Goal: Task Accomplishment & Management: Manage account settings

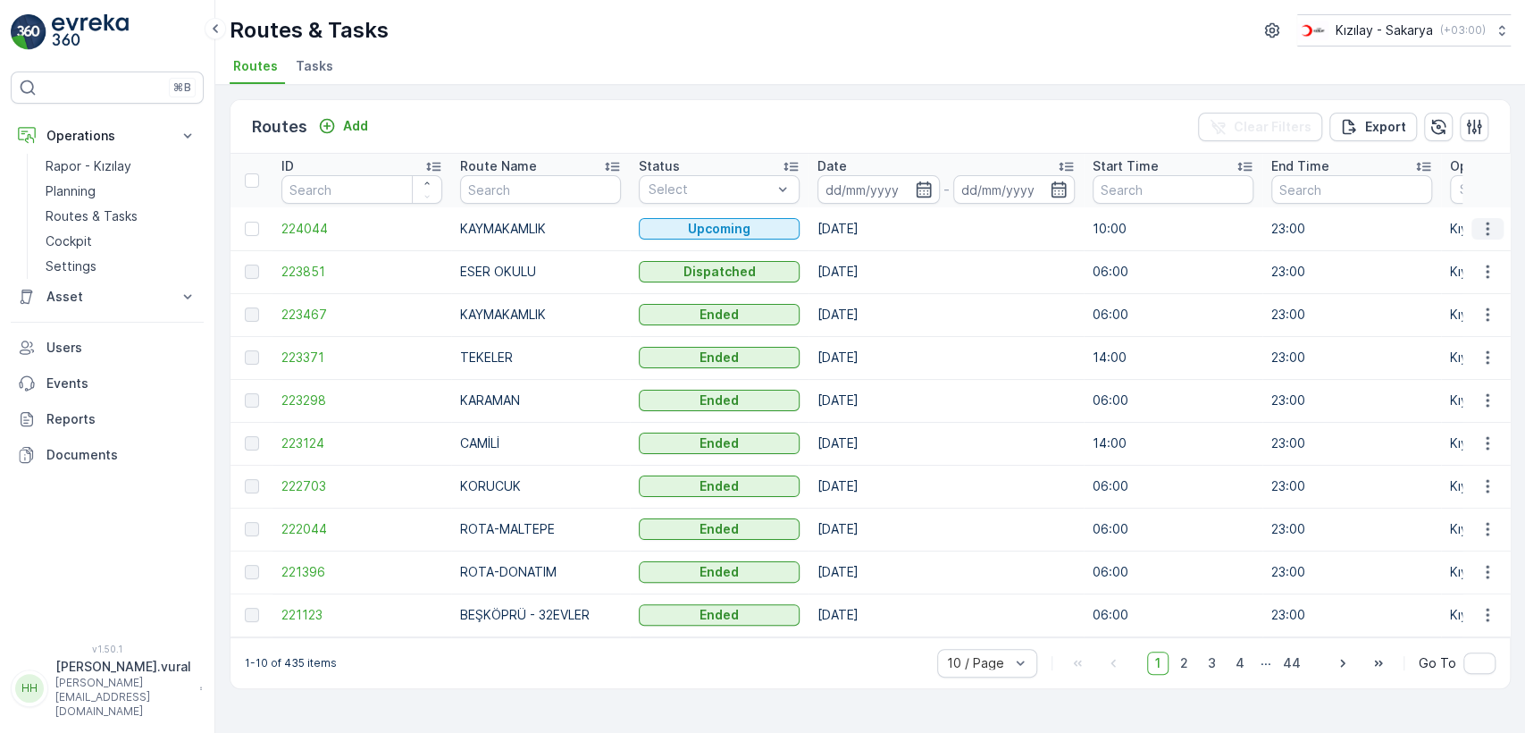
click at [1493, 228] on icon "button" at bounding box center [1488, 229] width 18 height 18
drag, startPoint x: 1425, startPoint y: 349, endPoint x: 1194, endPoint y: 366, distance: 232.0
click at [1425, 348] on ul "See More Details View Route Tracking History Change Assignee Delete" at bounding box center [1455, 309] width 145 height 140
drag, startPoint x: 1450, startPoint y: 347, endPoint x: 1436, endPoint y: 360, distance: 19.6
click at [1450, 347] on ul "See More Details View Route Tracking History Change Assignee Delete" at bounding box center [1455, 309] width 145 height 140
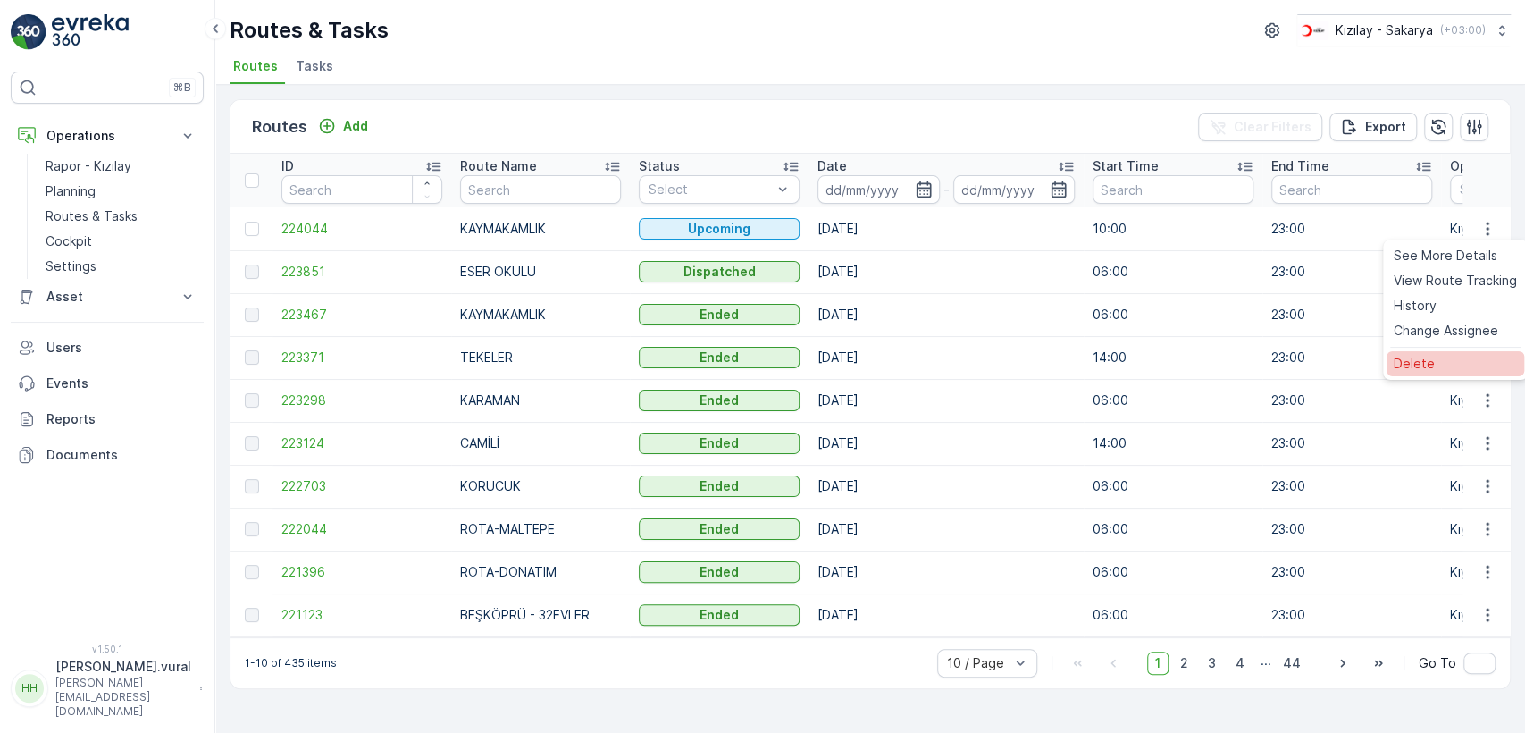
click at [1436, 360] on div "Delete" at bounding box center [1456, 363] width 138 height 25
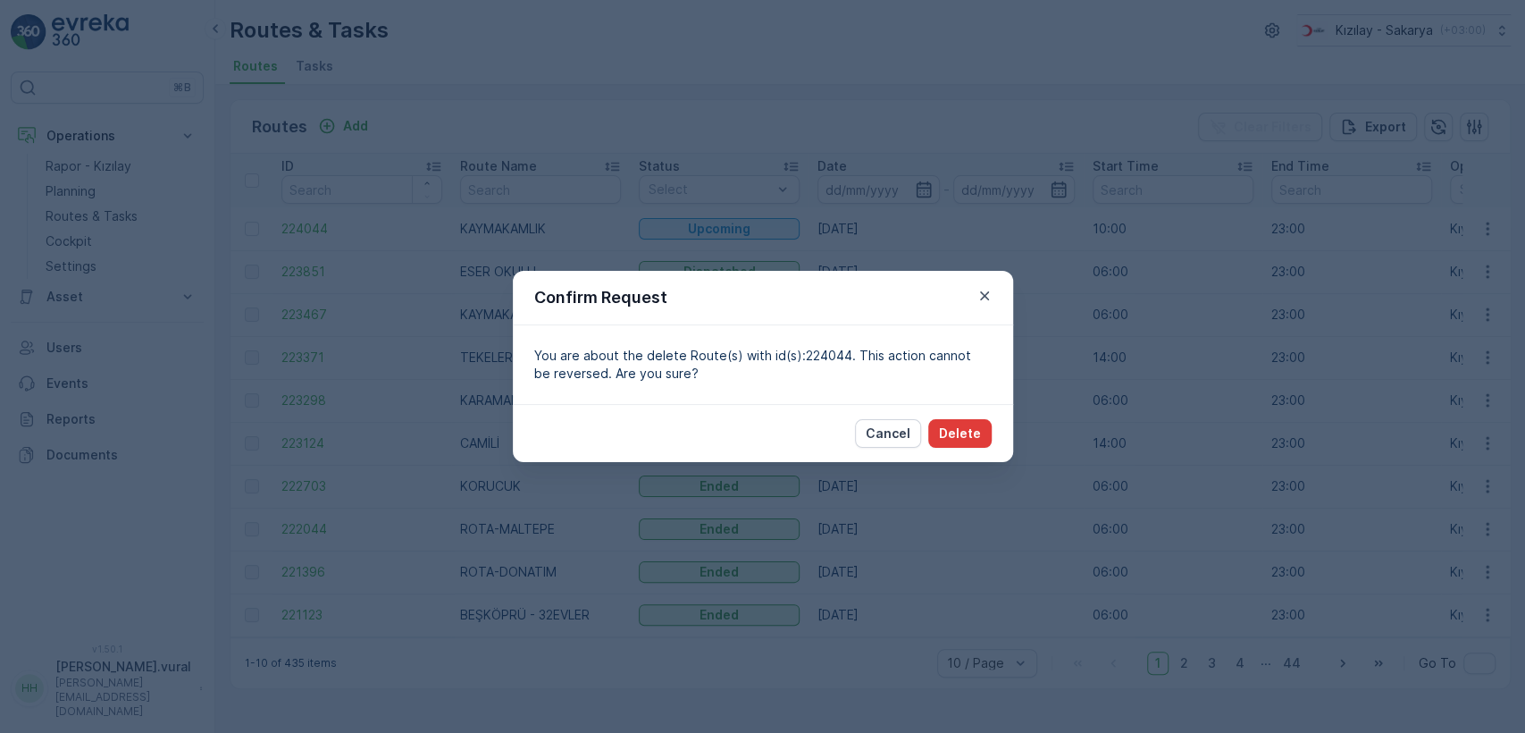
click at [969, 431] on p "Delete" at bounding box center [960, 433] width 42 height 18
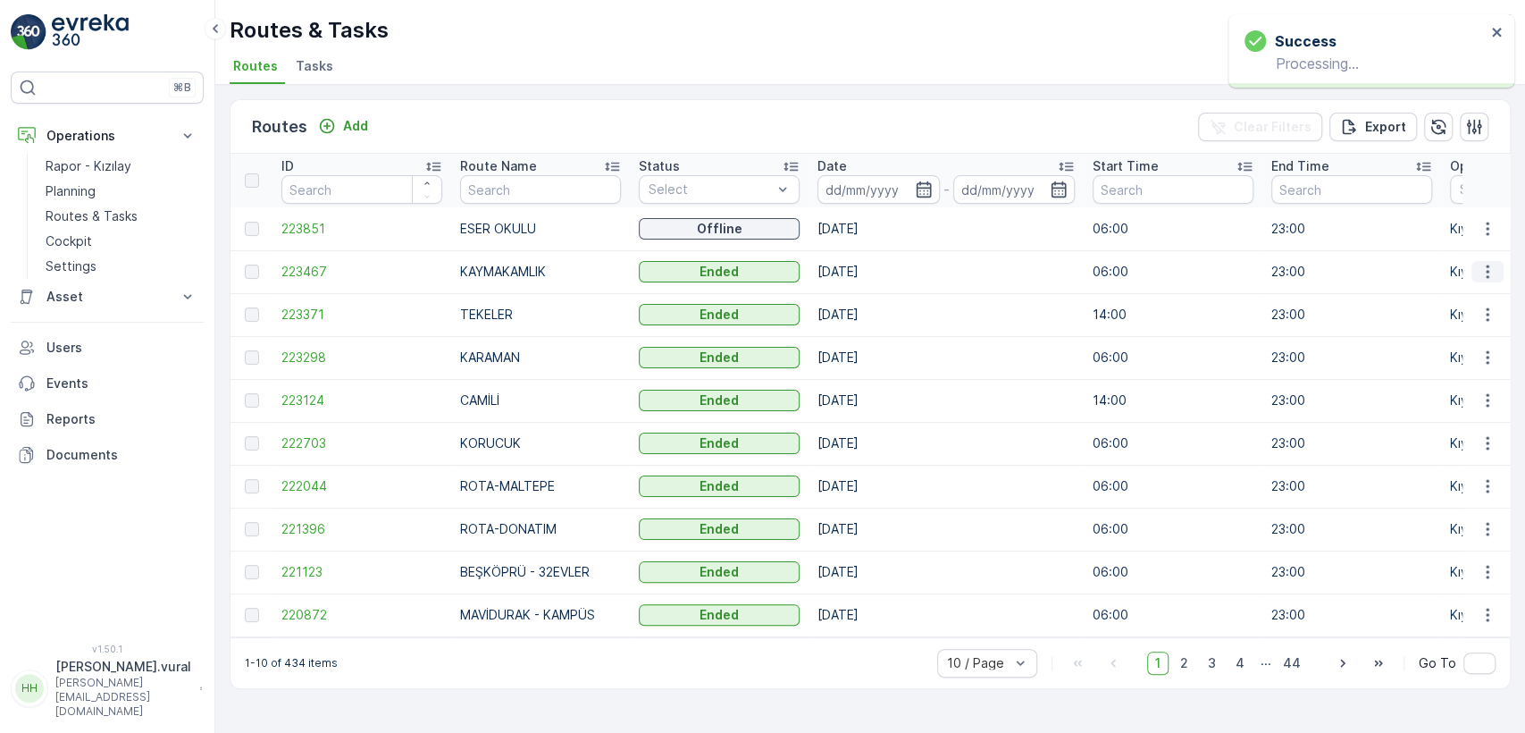
click at [1496, 267] on icon "button" at bounding box center [1488, 272] width 18 height 18
click at [1449, 295] on span "See More Details" at bounding box center [1446, 298] width 104 height 18
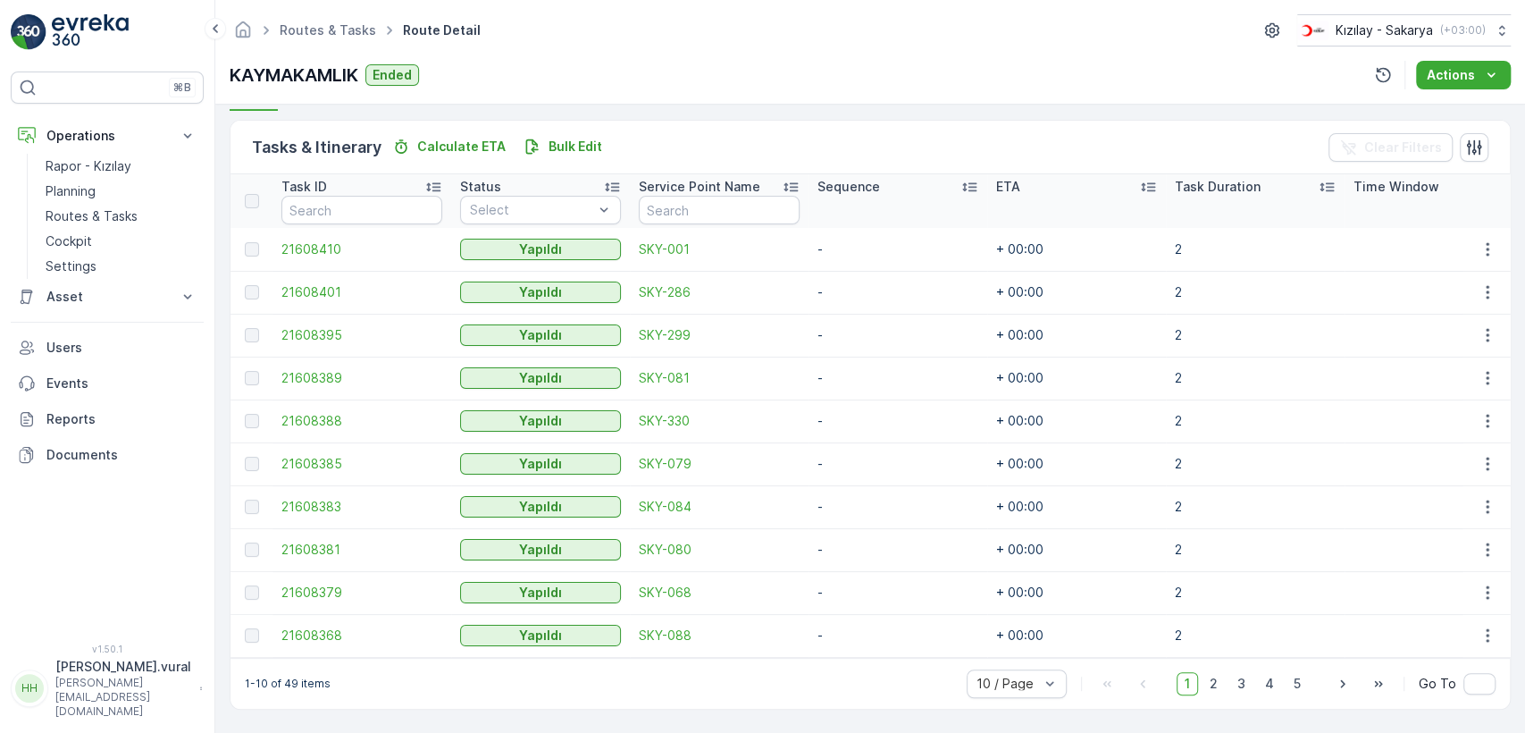
scroll to position [424, 0]
click at [1209, 689] on span "2" at bounding box center [1214, 683] width 24 height 23
click at [1241, 686] on span "3" at bounding box center [1241, 683] width 24 height 23
click at [1269, 684] on span "4" at bounding box center [1269, 683] width 25 height 23
click at [1292, 688] on span "5" at bounding box center [1297, 683] width 23 height 23
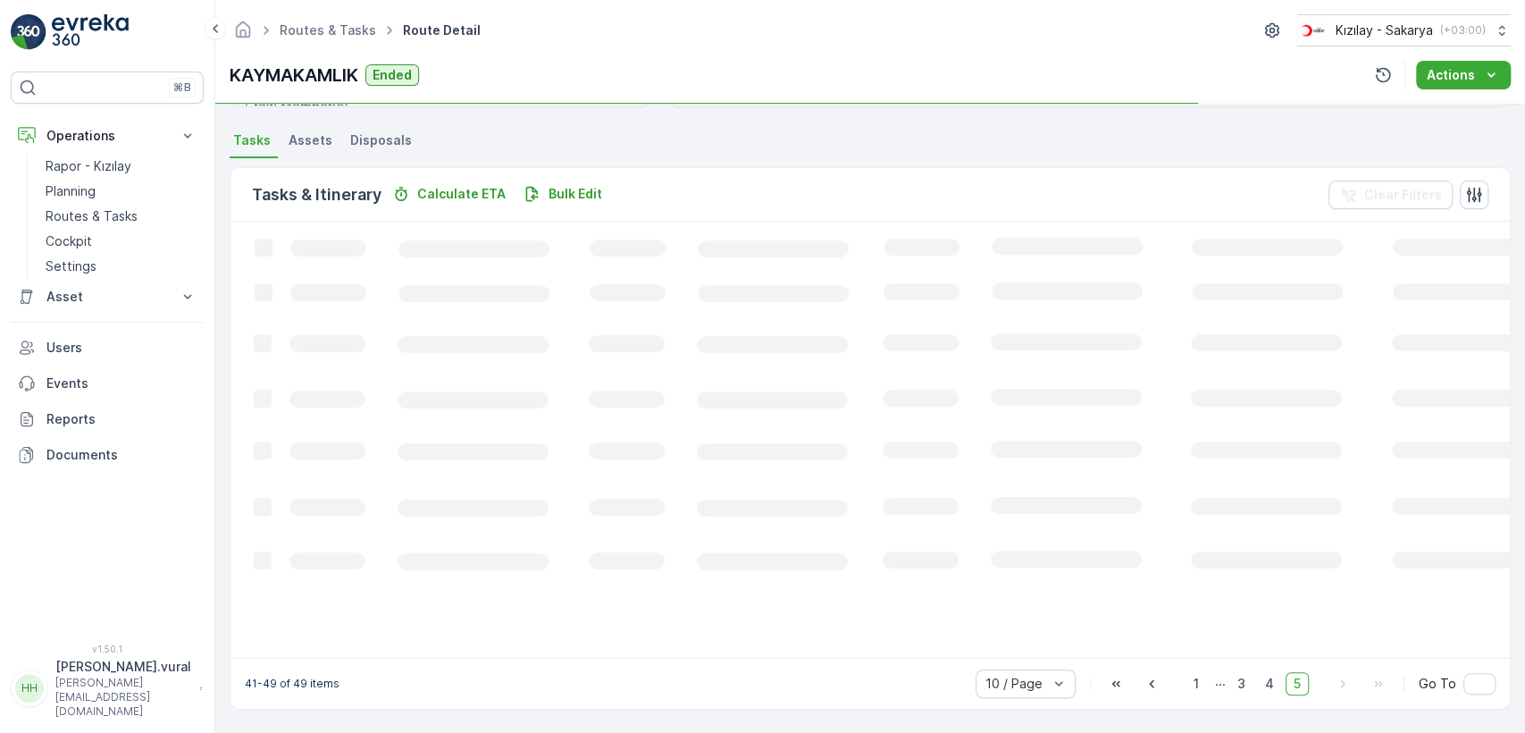
scroll to position [419, 0]
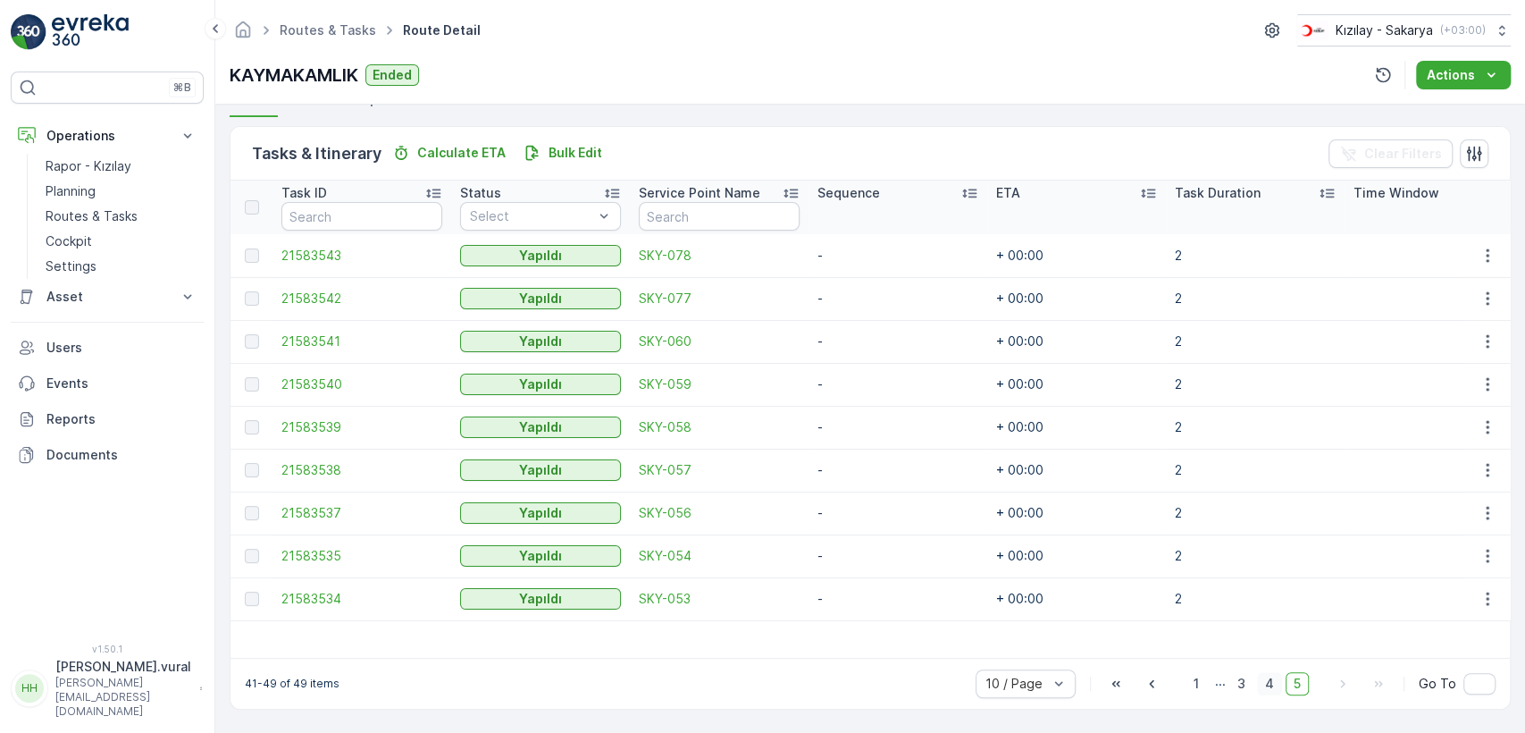
click at [1274, 689] on span "4" at bounding box center [1269, 683] width 25 height 23
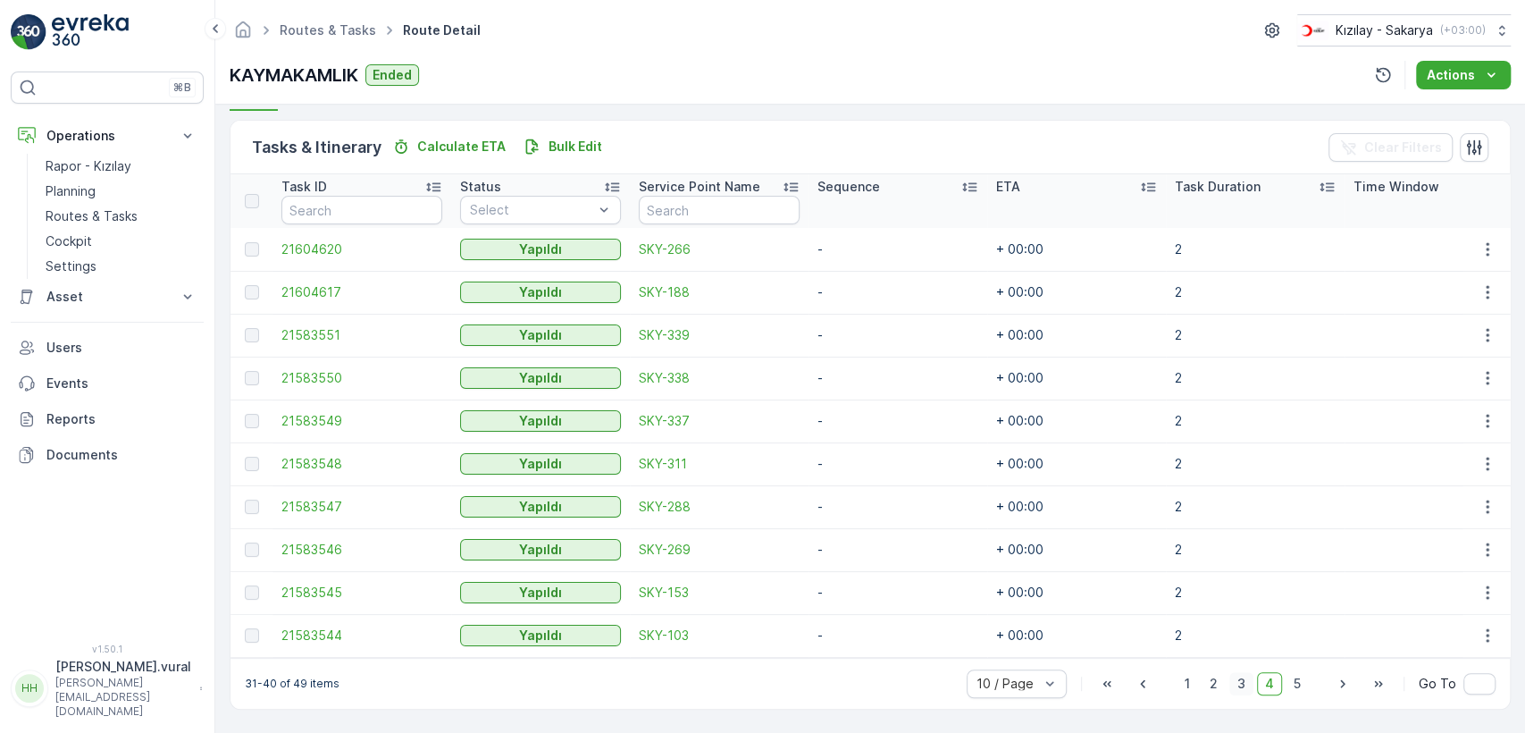
click at [1244, 686] on span "3" at bounding box center [1241, 683] width 24 height 23
click at [1221, 686] on span "2" at bounding box center [1214, 683] width 24 height 23
click at [1187, 688] on span "1" at bounding box center [1187, 683] width 21 height 23
click at [1204, 682] on span "2" at bounding box center [1214, 683] width 24 height 23
click at [1238, 686] on span "3" at bounding box center [1241, 683] width 24 height 23
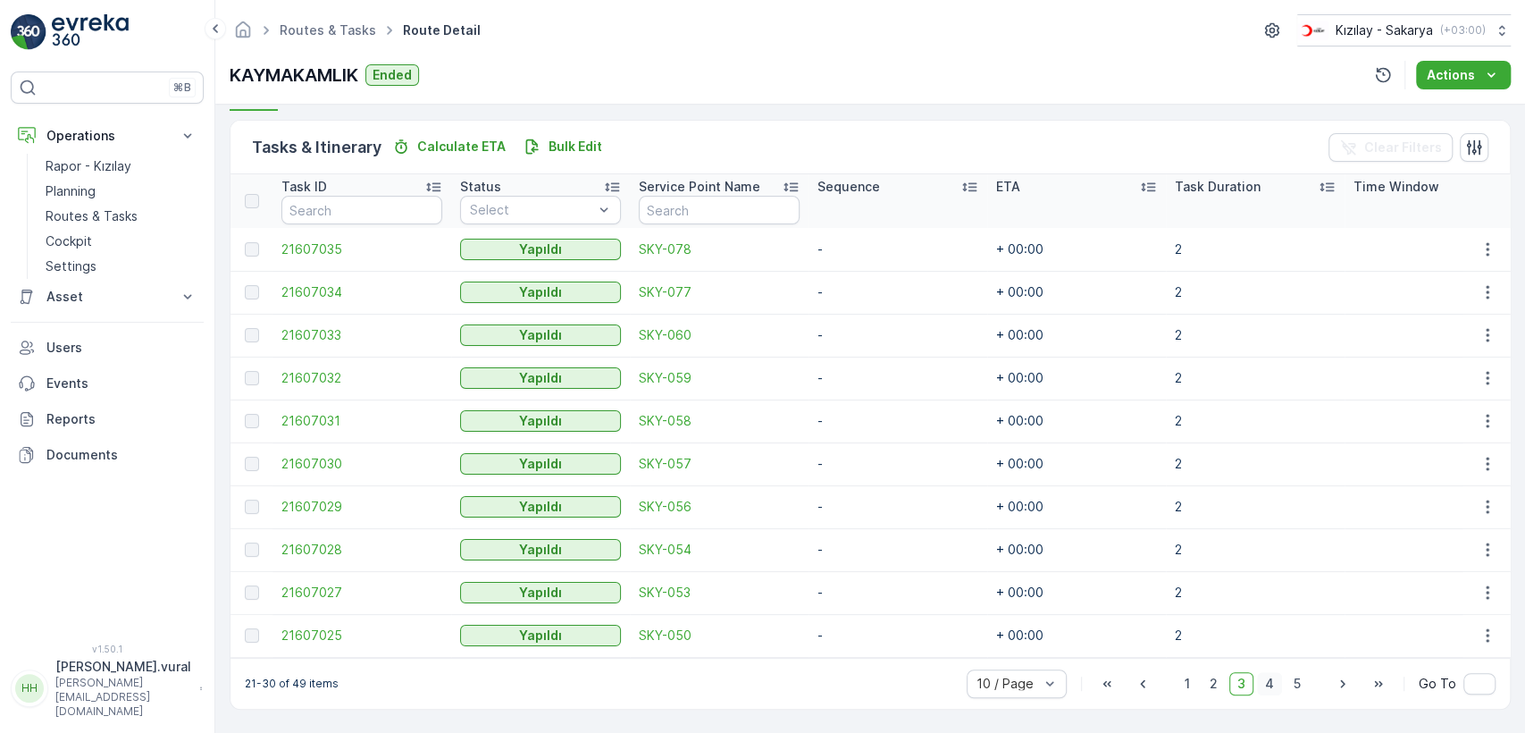
click at [1261, 686] on span "4" at bounding box center [1269, 683] width 25 height 23
click at [1293, 677] on span "5" at bounding box center [1297, 683] width 23 height 23
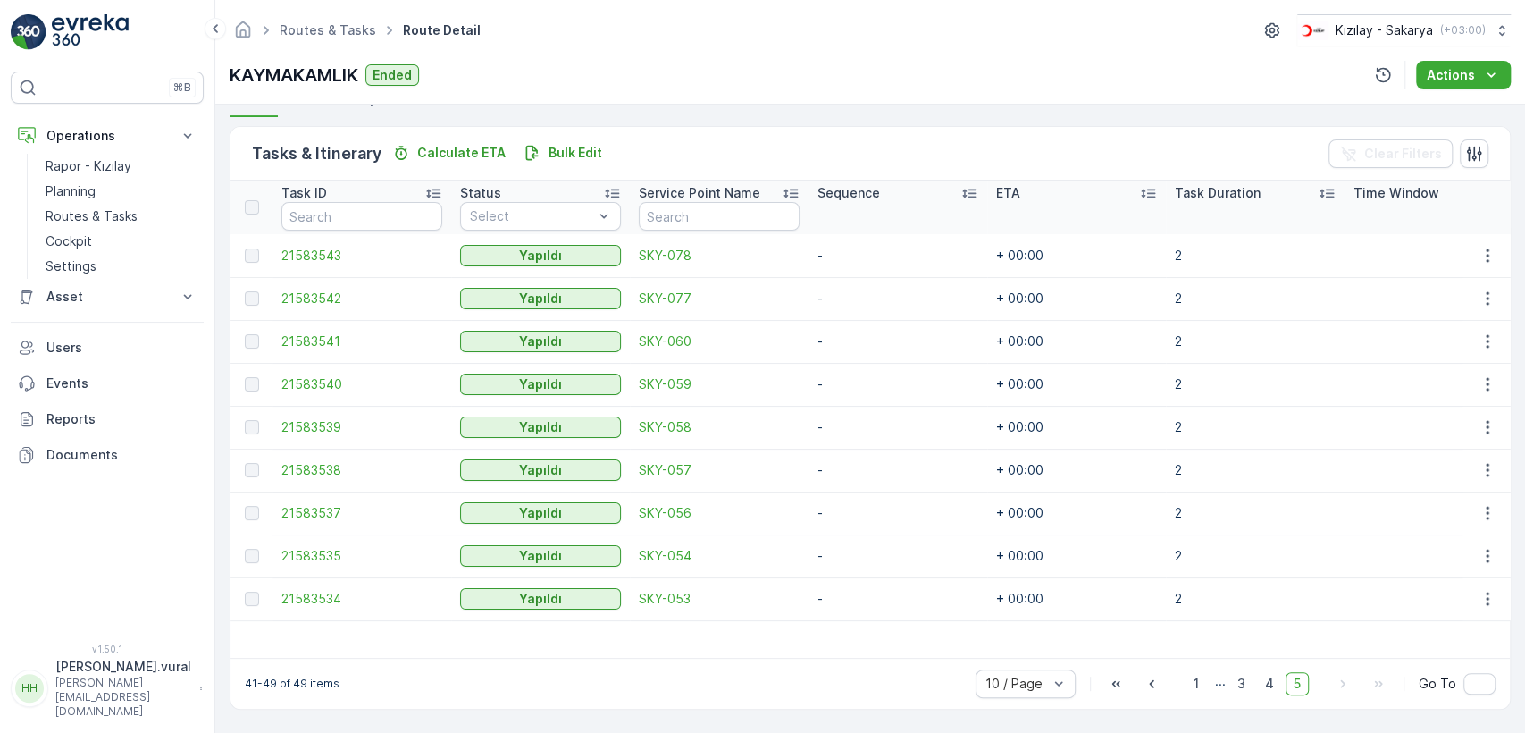
scroll to position [419, 0]
click at [1264, 675] on span "4" at bounding box center [1269, 683] width 25 height 23
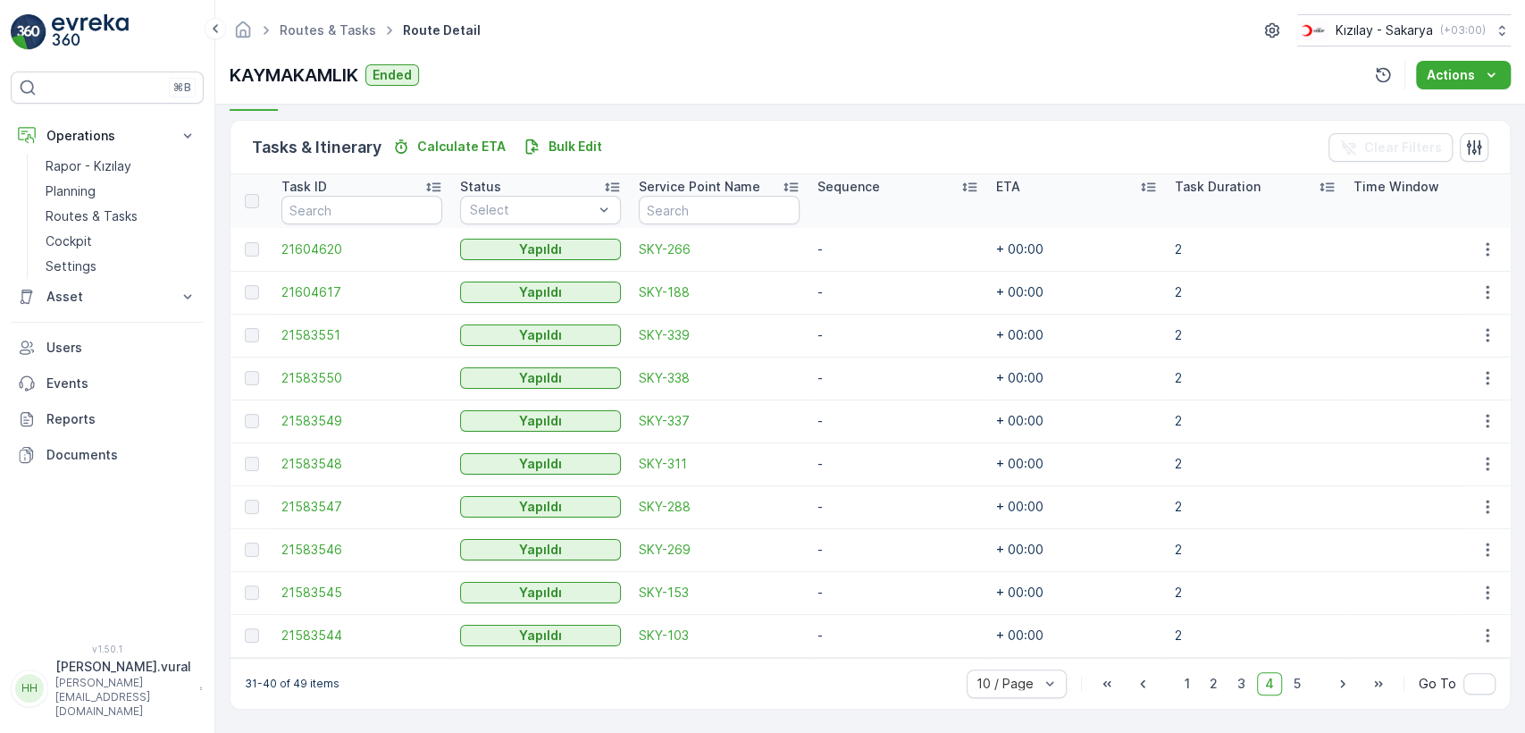
scroll to position [424, 0]
click at [1237, 681] on span "3" at bounding box center [1241, 683] width 24 height 23
click at [1221, 681] on span "2" at bounding box center [1214, 683] width 24 height 23
click at [1202, 683] on span "2" at bounding box center [1214, 683] width 24 height 23
click at [1187, 680] on span "1" at bounding box center [1187, 683] width 21 height 23
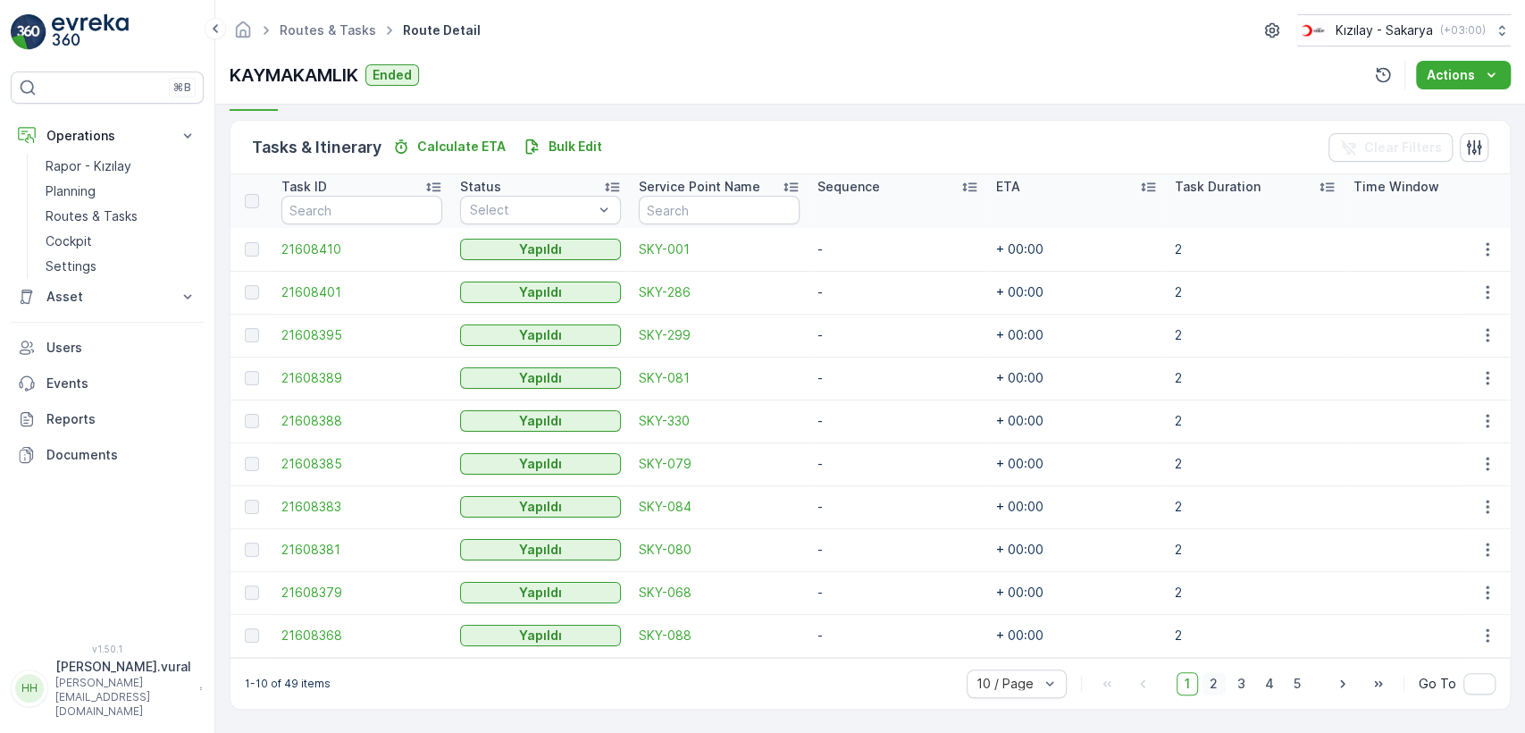
click at [1221, 680] on span "2" at bounding box center [1214, 683] width 24 height 23
click at [1196, 687] on span "1" at bounding box center [1187, 683] width 21 height 23
click at [146, 214] on link "Routes & Tasks" at bounding box center [120, 216] width 165 height 25
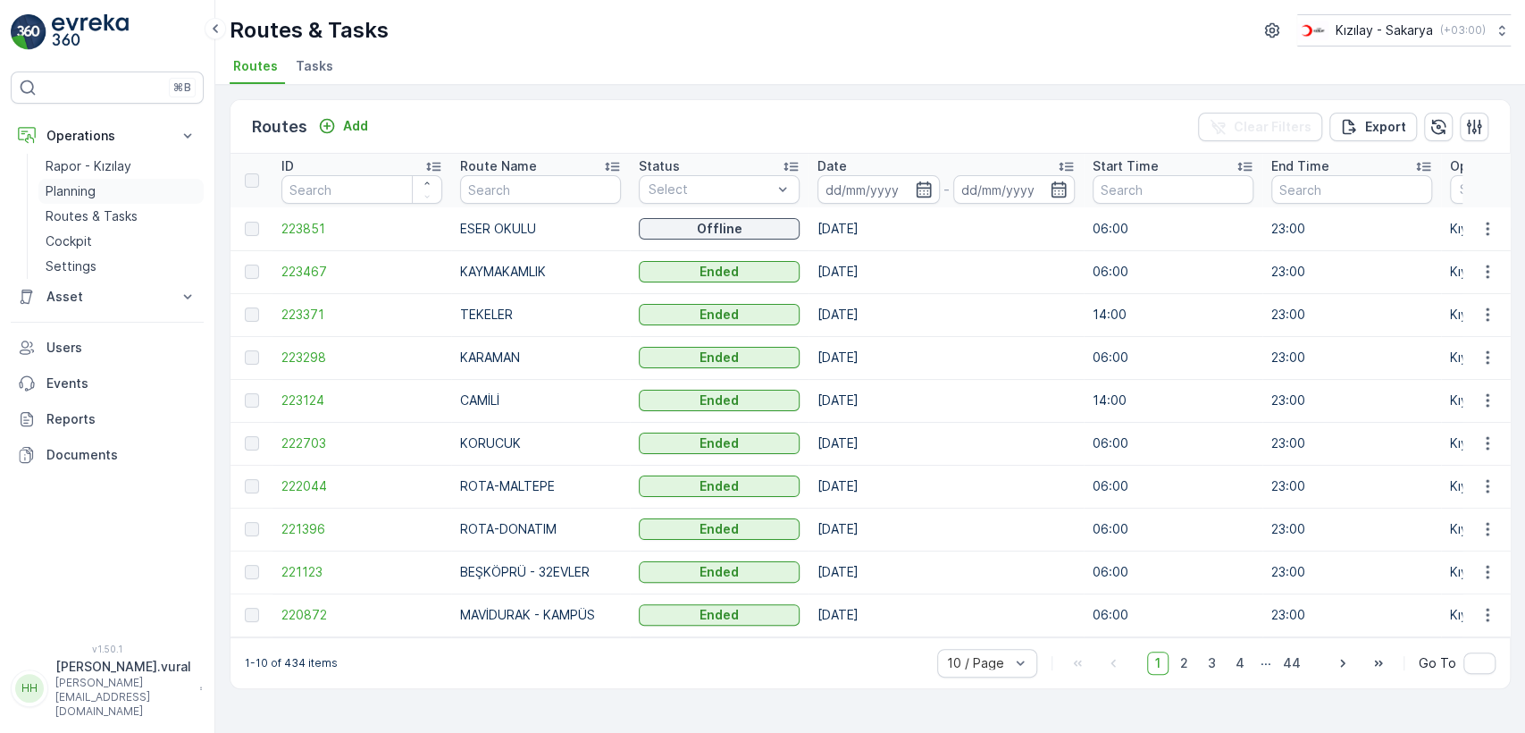
click at [148, 186] on link "Planning" at bounding box center [120, 191] width 165 height 25
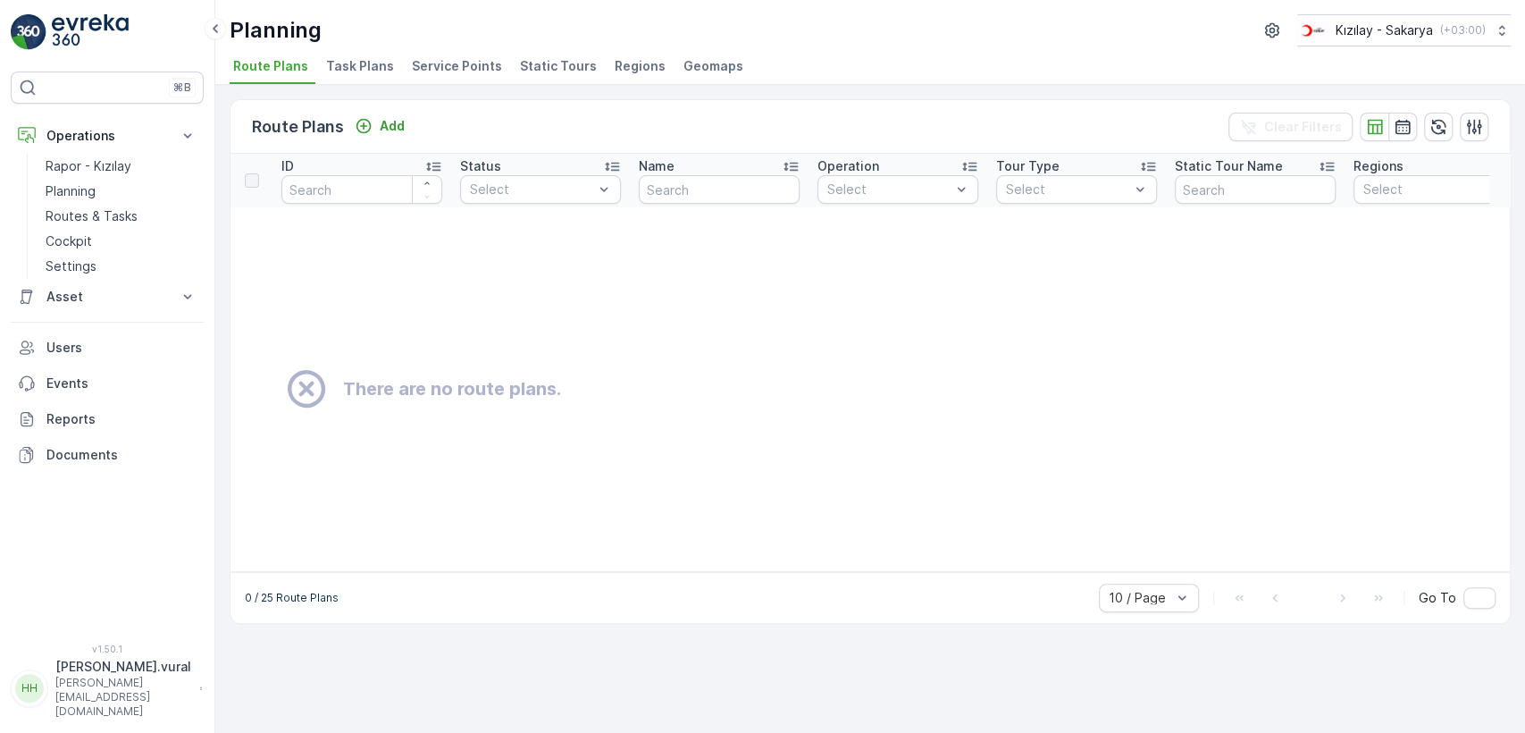
click at [615, 71] on span "Regions" at bounding box center [640, 66] width 51 height 18
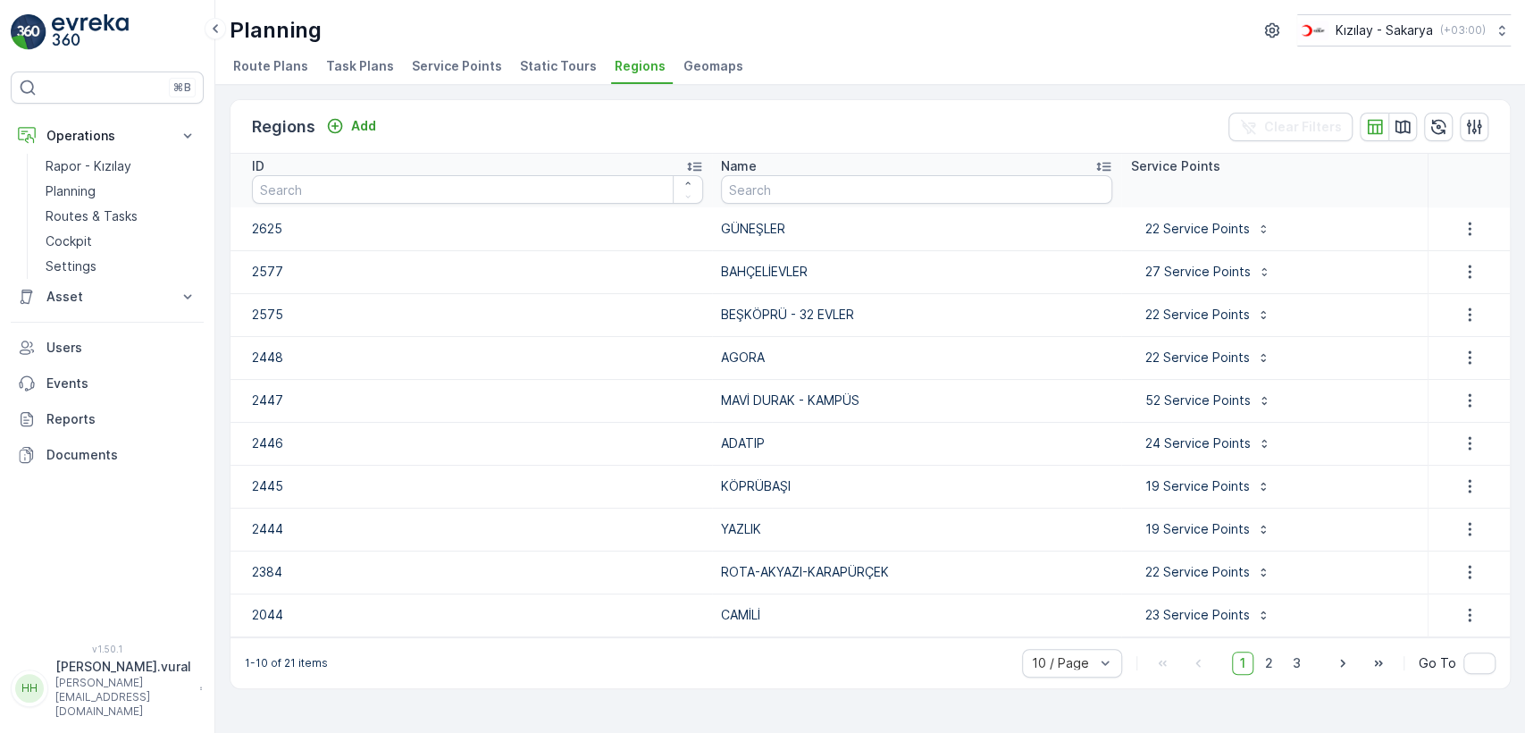
click at [1258, 652] on div "1 2 3" at bounding box center [1270, 662] width 77 height 23
click at [1280, 666] on span "2" at bounding box center [1269, 662] width 24 height 23
click at [86, 207] on p "Routes & Tasks" at bounding box center [92, 216] width 92 height 18
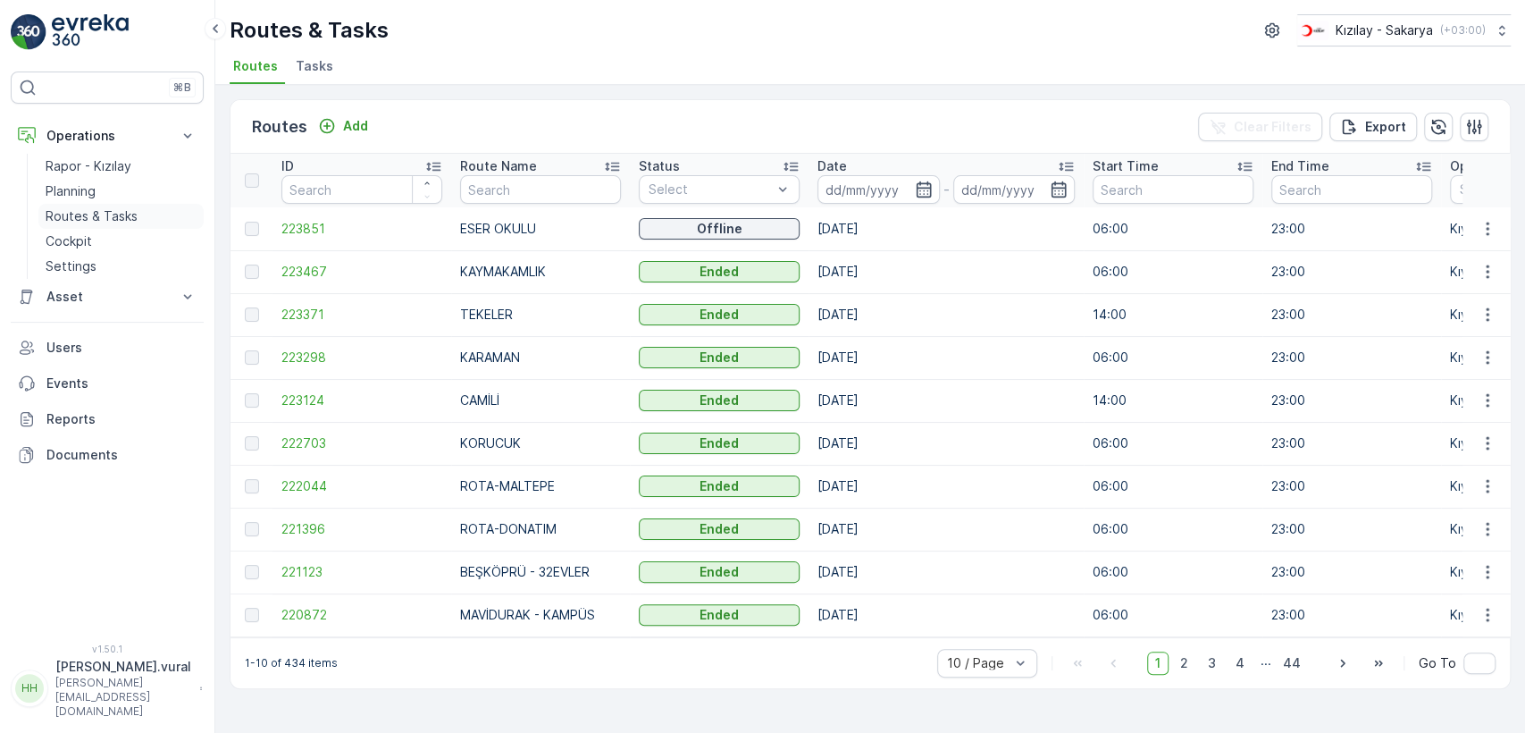
click at [172, 213] on link "Routes & Tasks" at bounding box center [120, 216] width 165 height 25
click at [113, 197] on link "Planning" at bounding box center [120, 191] width 165 height 25
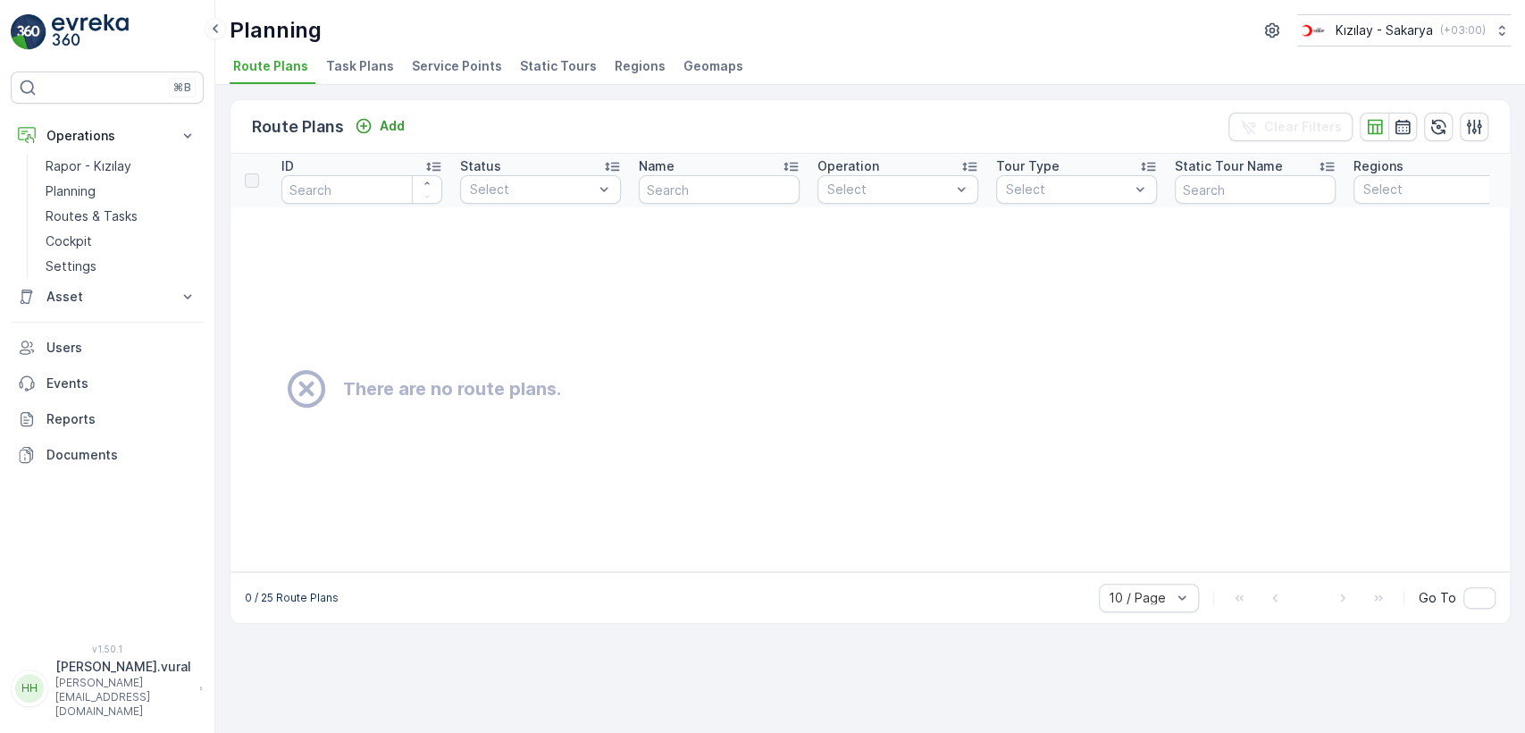
click at [625, 66] on span "Regions" at bounding box center [640, 66] width 51 height 18
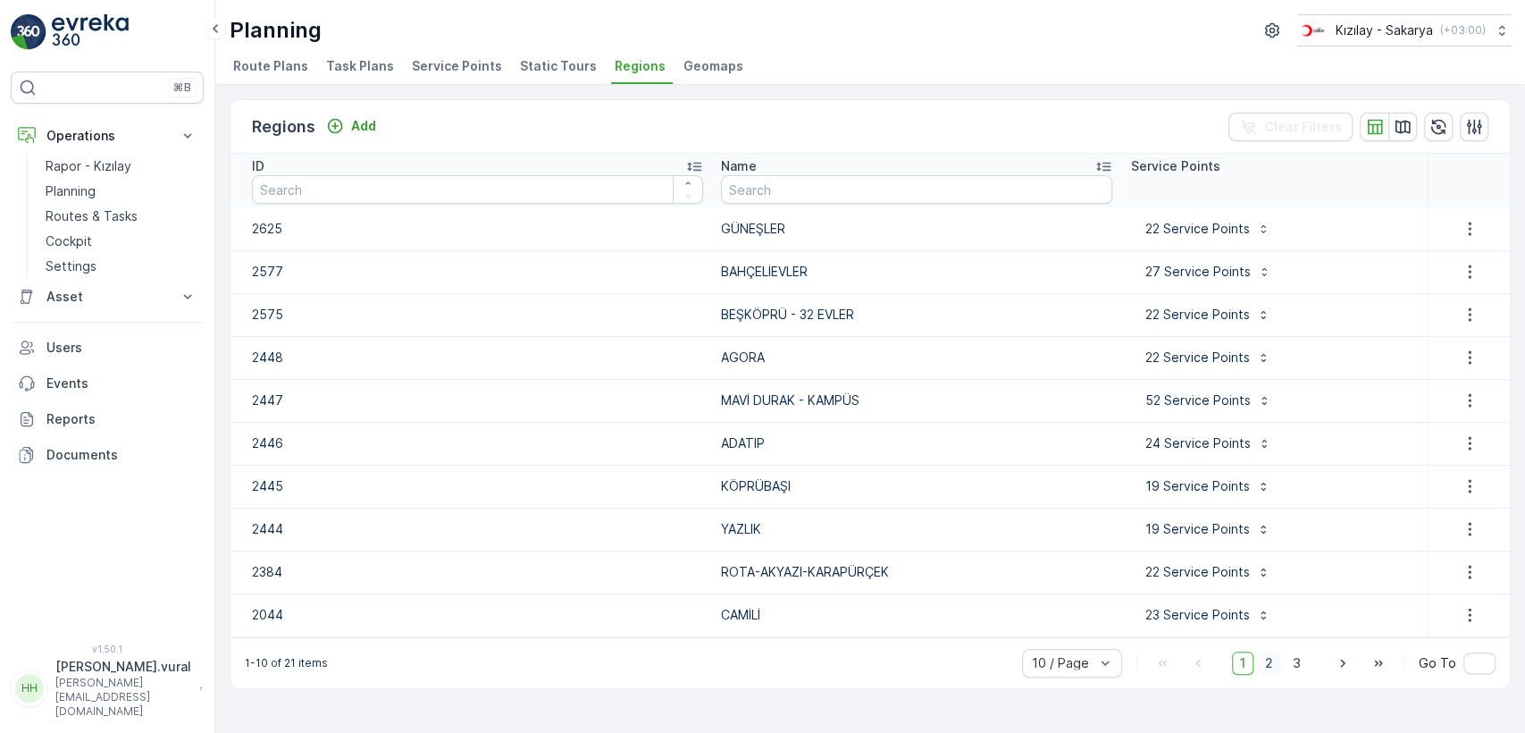
click at [1275, 667] on span "2" at bounding box center [1269, 662] width 24 height 23
click at [1461, 440] on icon "button" at bounding box center [1470, 443] width 18 height 18
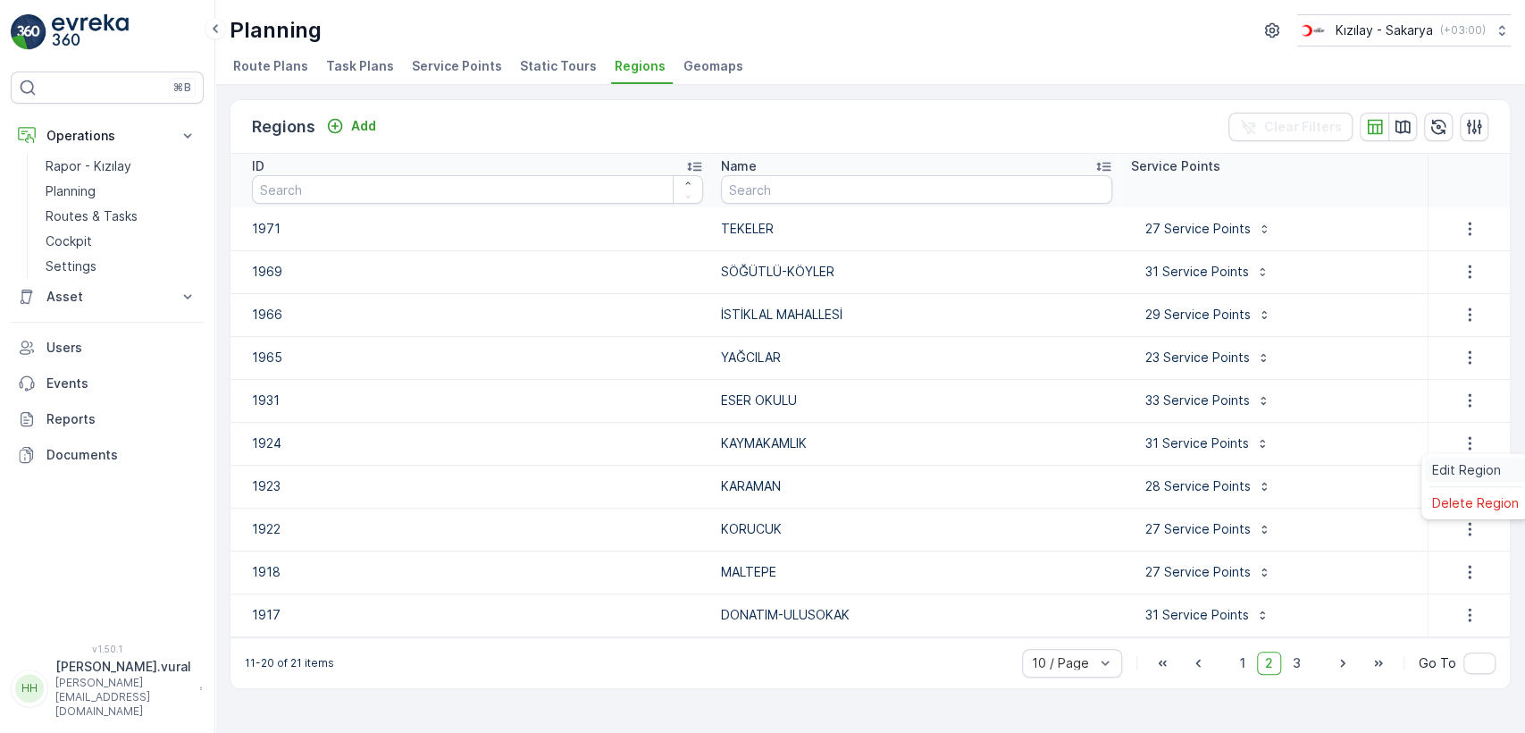
click at [1451, 464] on span "Edit Region" at bounding box center [1466, 470] width 69 height 18
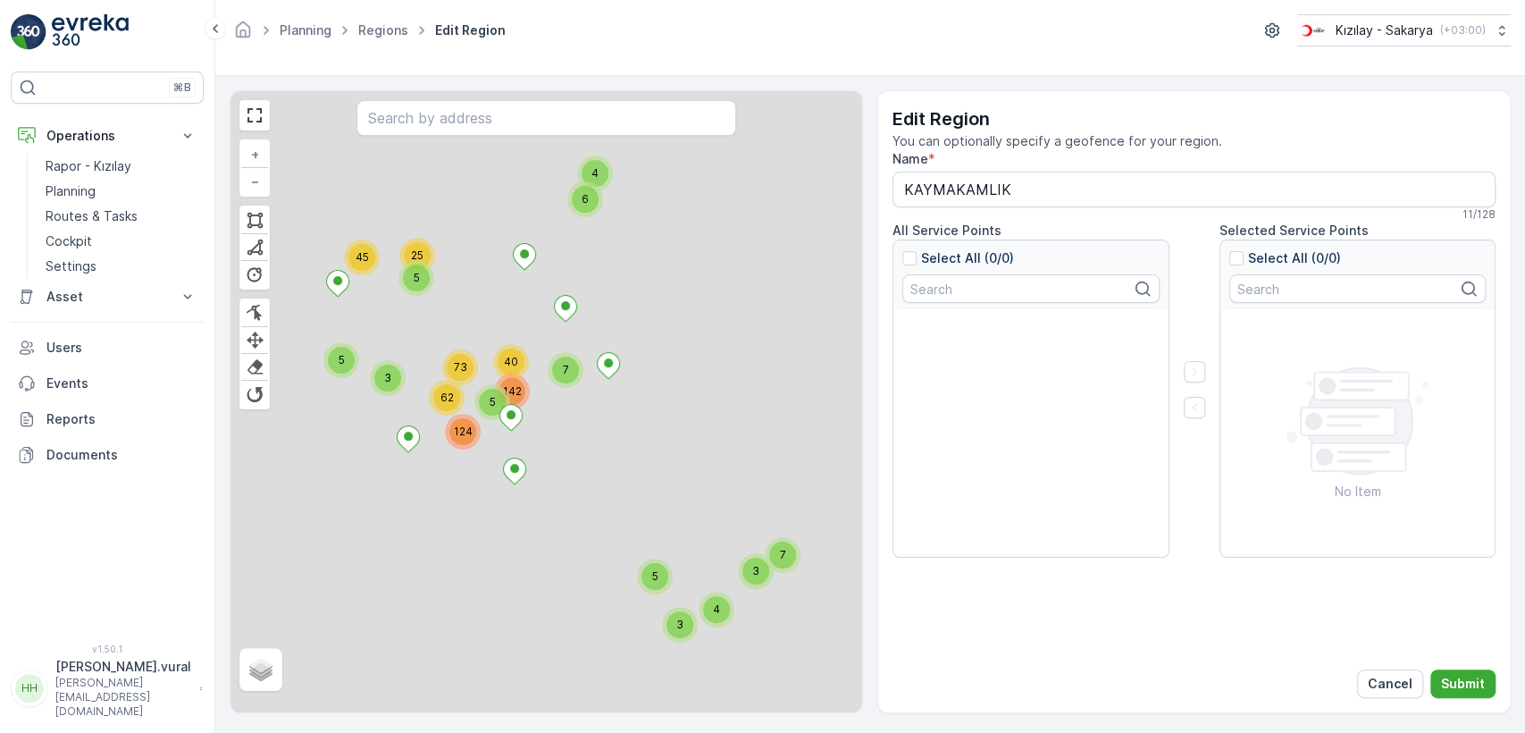
type input "KAYMAKAMLIK"
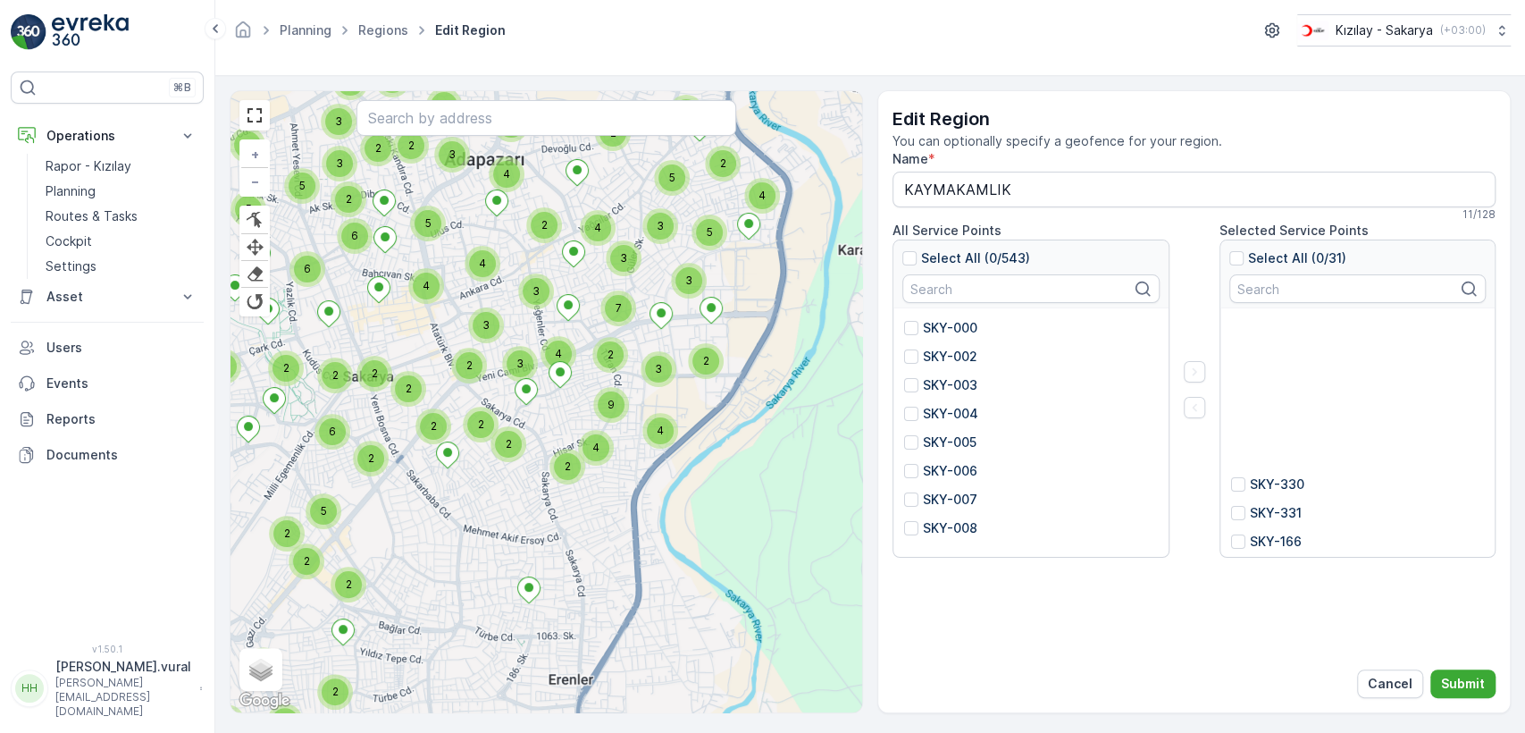
scroll to position [658, 0]
